Goal: Task Accomplishment & Management: Use online tool/utility

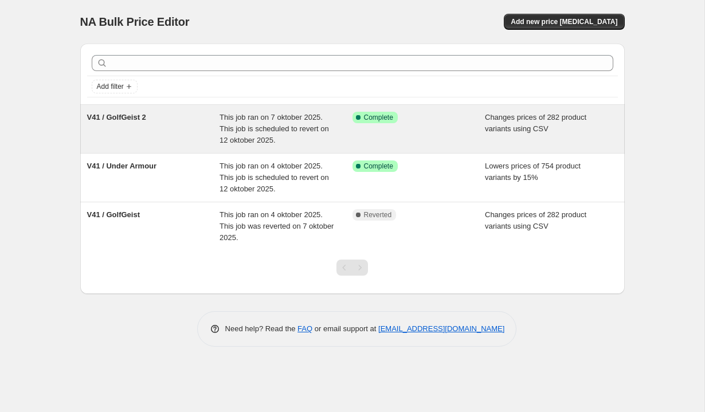
click at [164, 134] on div "V41 / GolfGeist 2" at bounding box center [153, 129] width 133 height 34
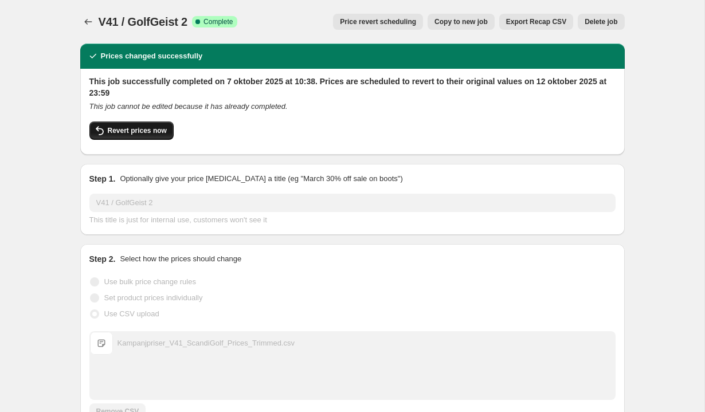
click at [143, 132] on span "Revert prices now" at bounding box center [137, 130] width 59 height 9
checkbox input "false"
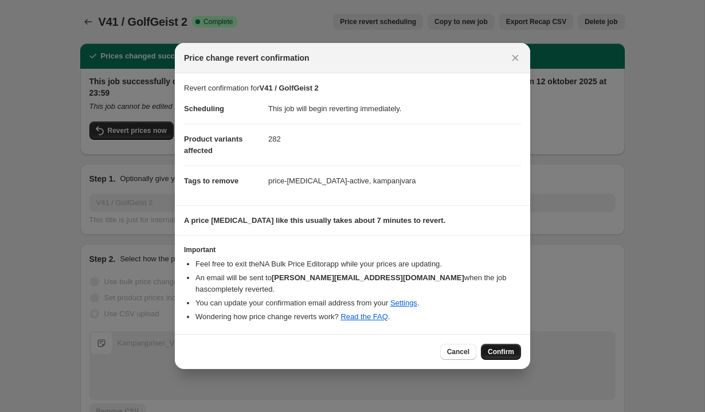
click at [497, 344] on button "Confirm" at bounding box center [501, 352] width 40 height 16
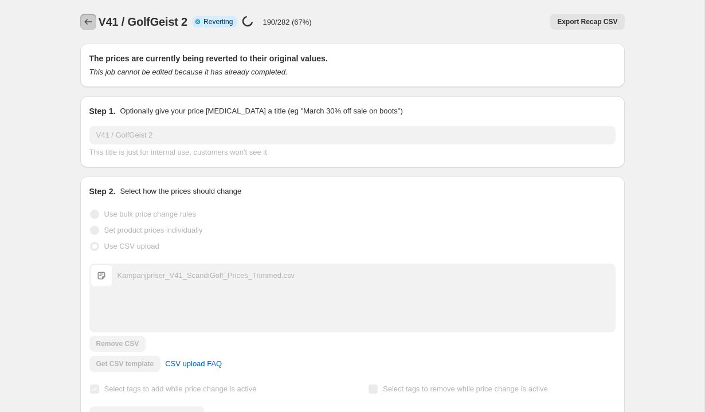
click at [88, 21] on icon "Price change jobs" at bounding box center [88, 21] width 11 height 11
